Goal: Task Accomplishment & Management: Complete application form

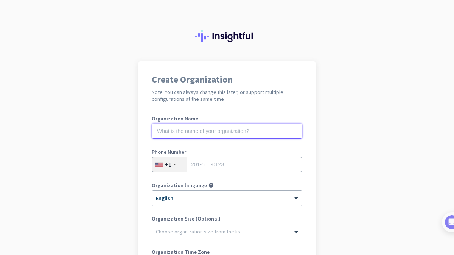
click at [193, 131] on input "text" at bounding box center [227, 130] width 151 height 15
type input "Mercor"
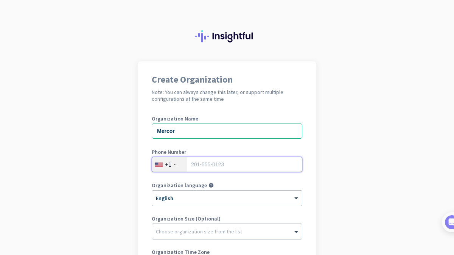
click at [218, 165] on input "tel" at bounding box center [227, 164] width 151 height 15
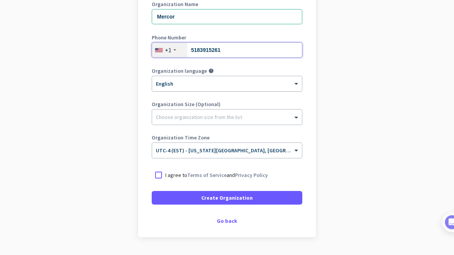
scroll to position [115, 0]
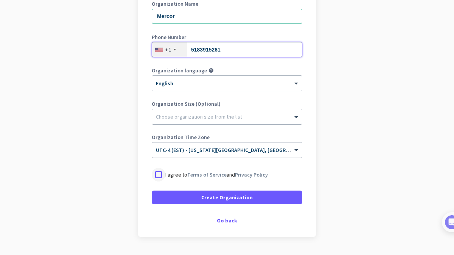
type input "5183915261"
click at [159, 173] on div at bounding box center [159, 175] width 14 height 14
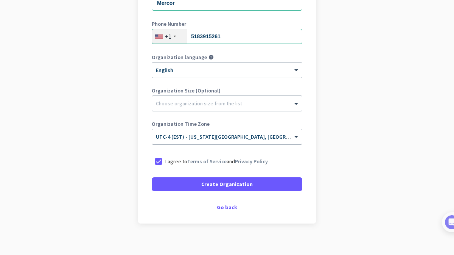
scroll to position [134, 0]
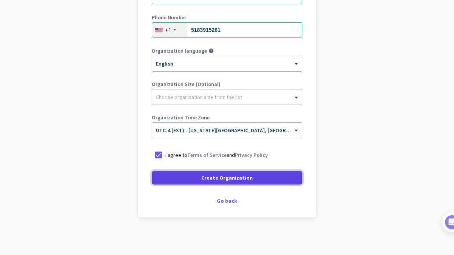
click at [221, 180] on span "Create Organization" at bounding box center [226, 178] width 51 height 8
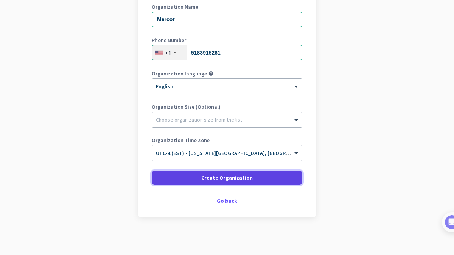
scroll to position [112, 0]
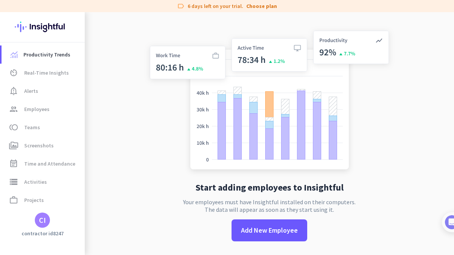
click at [44, 27] on img at bounding box center [42, 27] width 55 height 30
